Goal: Transaction & Acquisition: Purchase product/service

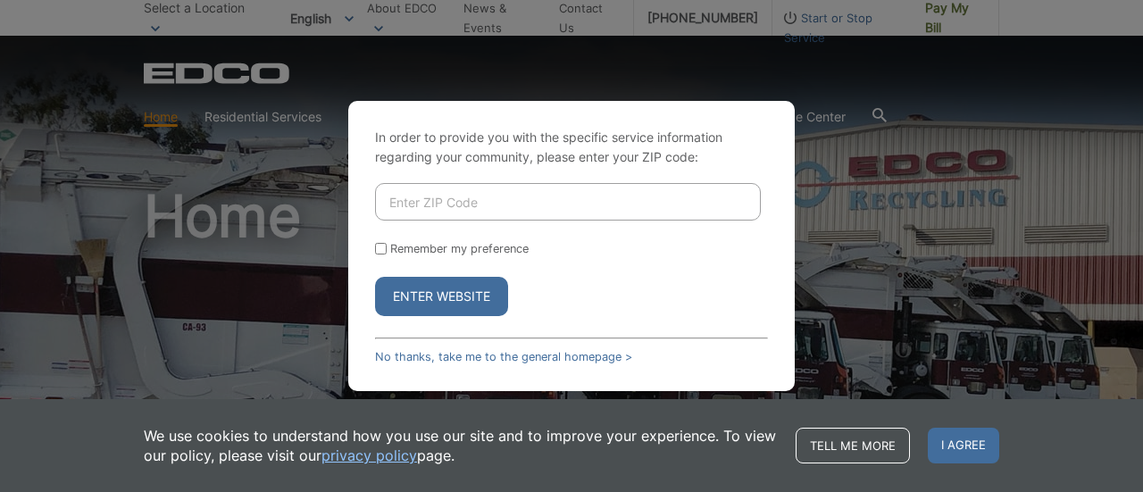
click at [516, 197] on input "Enter ZIP Code" at bounding box center [568, 201] width 386 height 37
type input "92128"
click at [380, 249] on input "Remember my preference" at bounding box center [381, 249] width 12 height 12
checkbox input "true"
click at [419, 297] on button "Enter Website" at bounding box center [441, 296] width 133 height 39
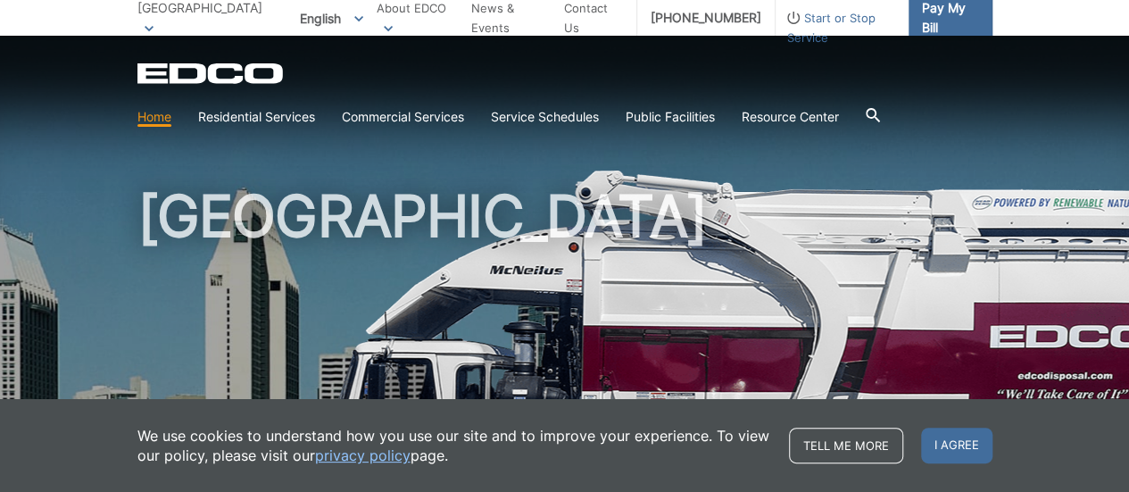
click at [925, 12] on span "Pay My Bill" at bounding box center [950, 17] width 56 height 39
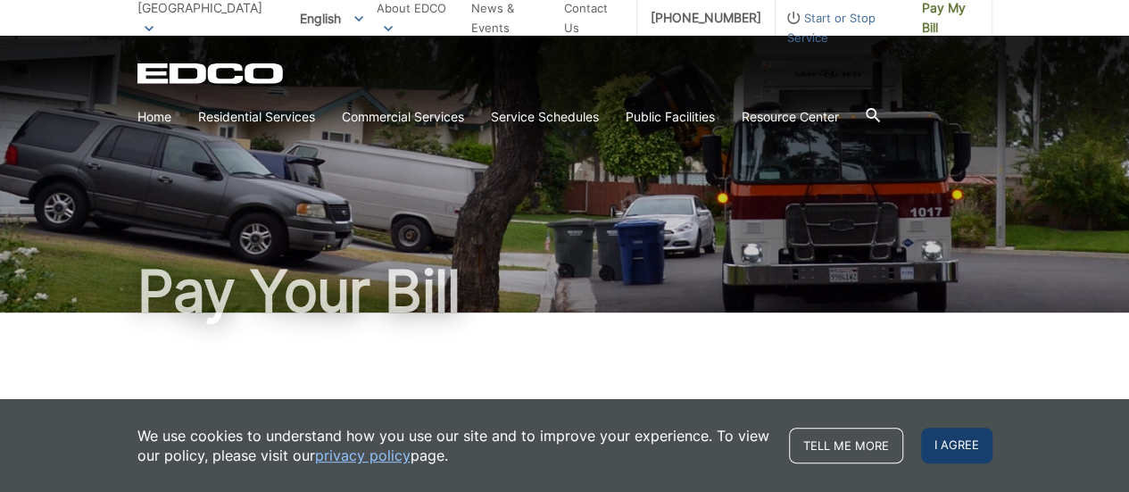
click at [950, 446] on span "I agree" at bounding box center [956, 446] width 71 height 36
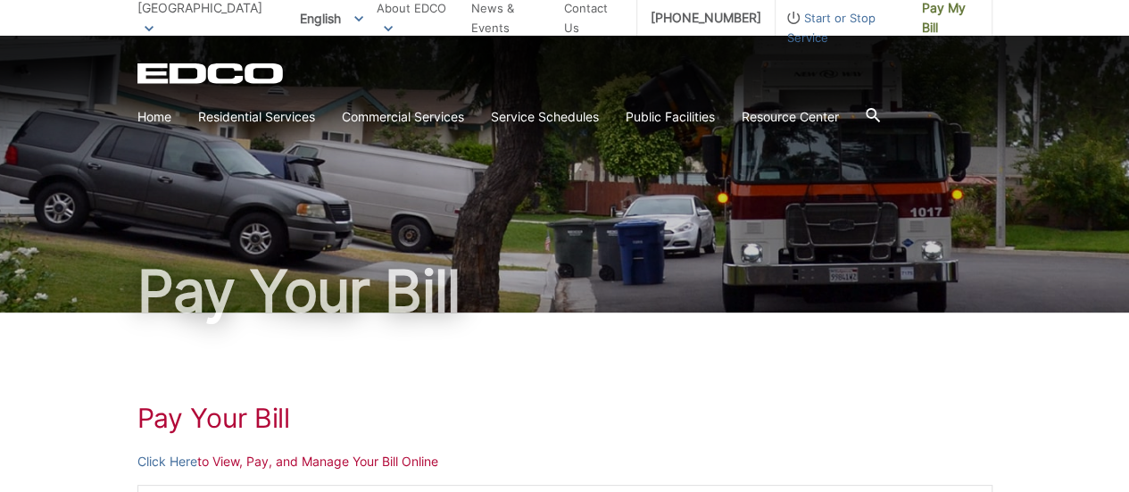
click at [743, 185] on div "Pay Your Bill" at bounding box center [564, 174] width 855 height 277
click at [434, 33] on ul "Careers" at bounding box center [417, 54] width 81 height 55
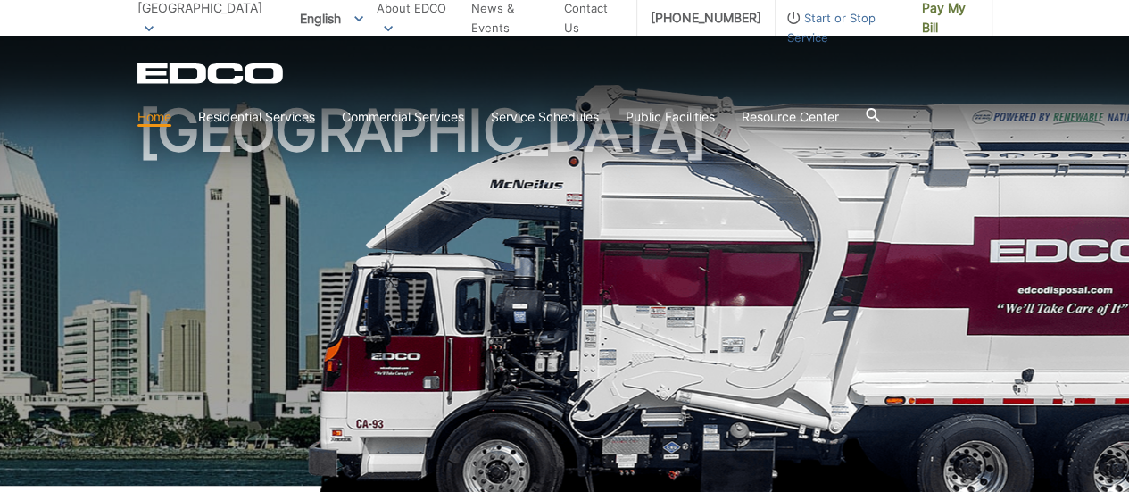
scroll to position [89, 0]
